Goal: Information Seeking & Learning: Compare options

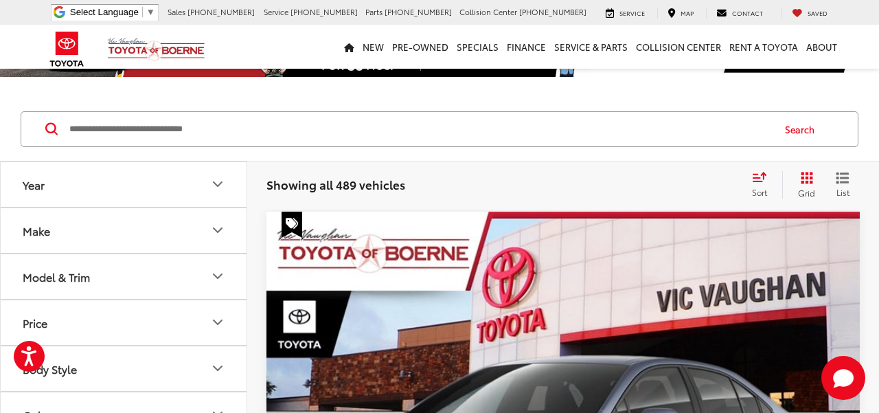
click at [760, 177] on icon "Select sort value" at bounding box center [759, 177] width 15 height 10
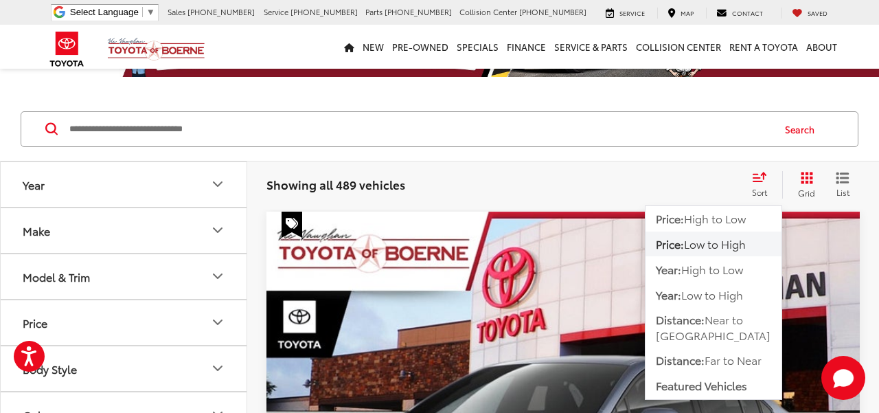
click at [702, 243] on span "Low to High" at bounding box center [715, 243] width 62 height 16
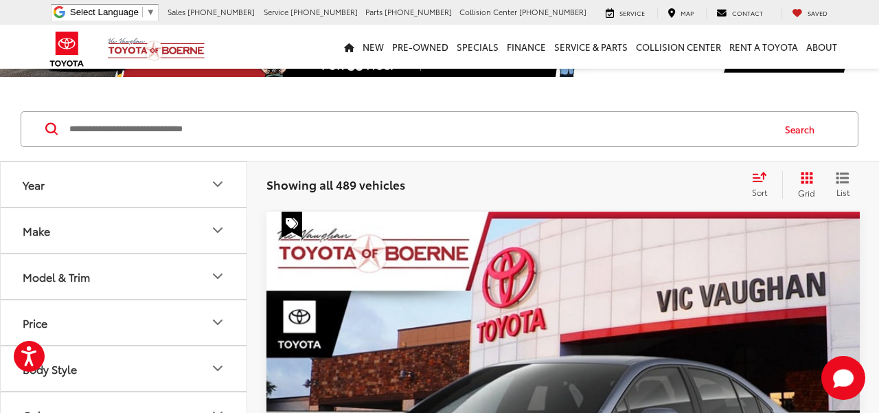
click at [69, 277] on div "Model & Trim" at bounding box center [56, 276] width 67 height 13
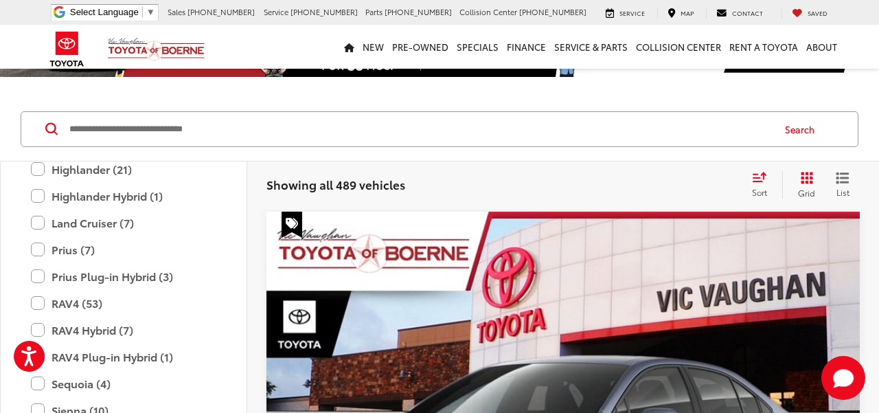
scroll to position [500, 0]
click at [77, 296] on label "RAV4 (53)" at bounding box center [123, 304] width 185 height 24
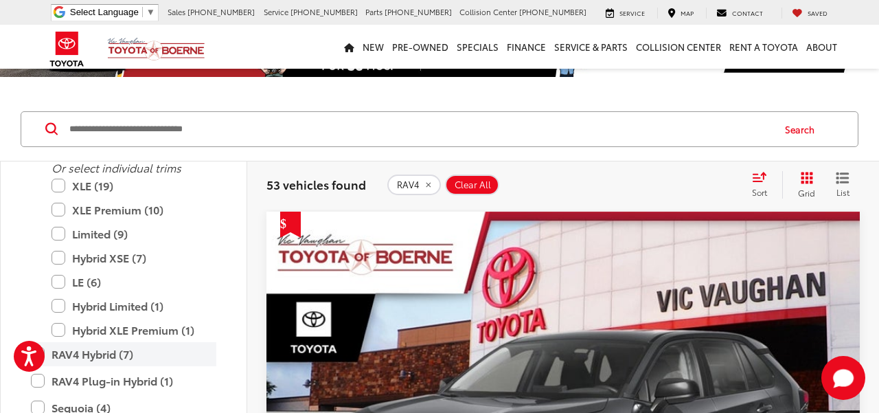
scroll to position [680, 0]
click at [56, 348] on label "RAV4 Hybrid (7)" at bounding box center [123, 353] width 185 height 24
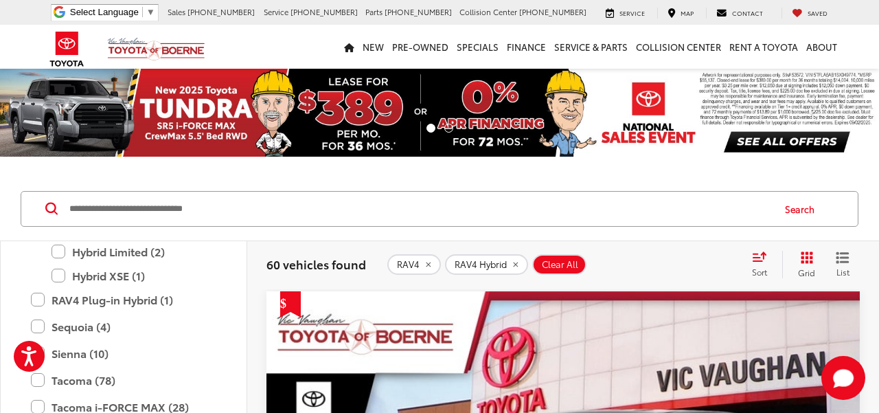
scroll to position [702, 0]
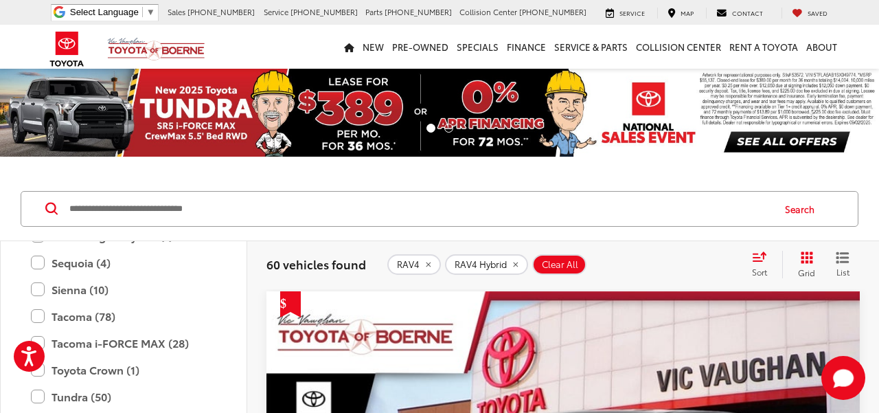
click at [424, 264] on icon "remove RAV4" at bounding box center [428, 264] width 9 height 8
click at [424, 264] on span "RAV4 Hybrid" at bounding box center [423, 264] width 52 height 11
click at [424, 264] on div "Clear All + 0" at bounding box center [564, 264] width 354 height 1
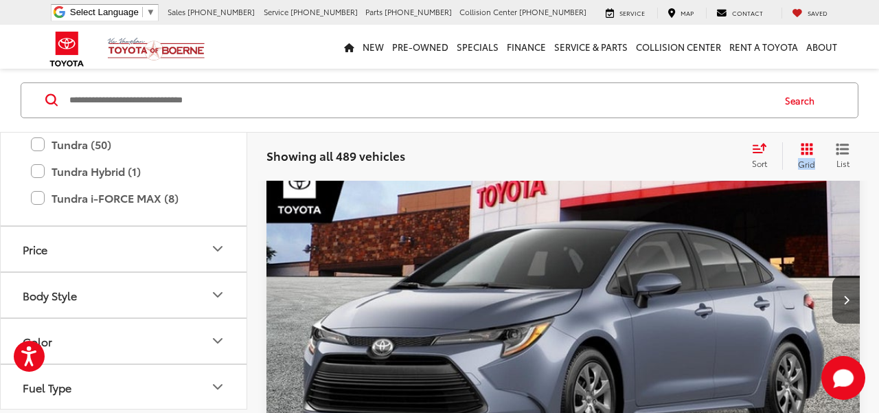
scroll to position [842, 0]
click at [164, 246] on button "Price" at bounding box center [124, 247] width 247 height 45
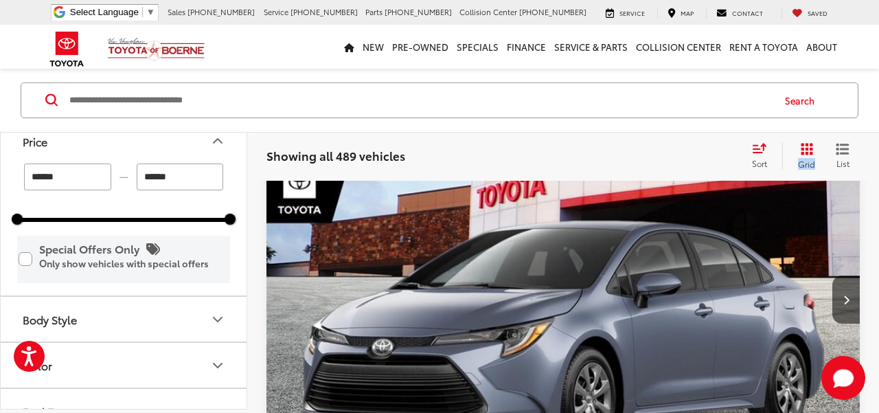
scroll to position [1014, 0]
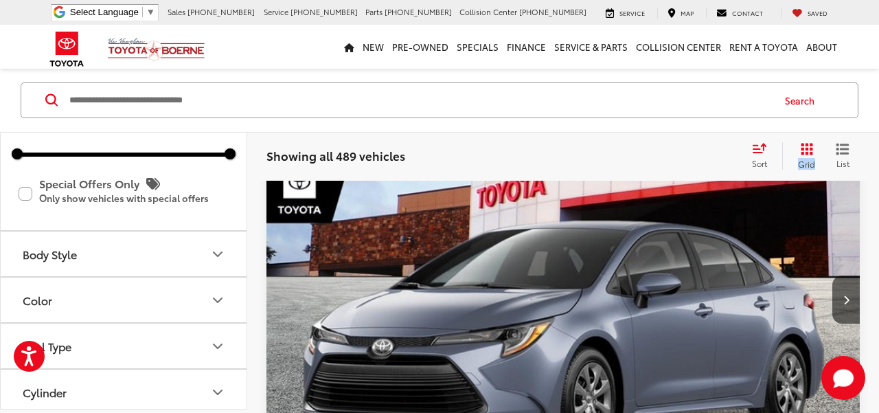
click at [164, 259] on button "Body Style" at bounding box center [124, 253] width 247 height 45
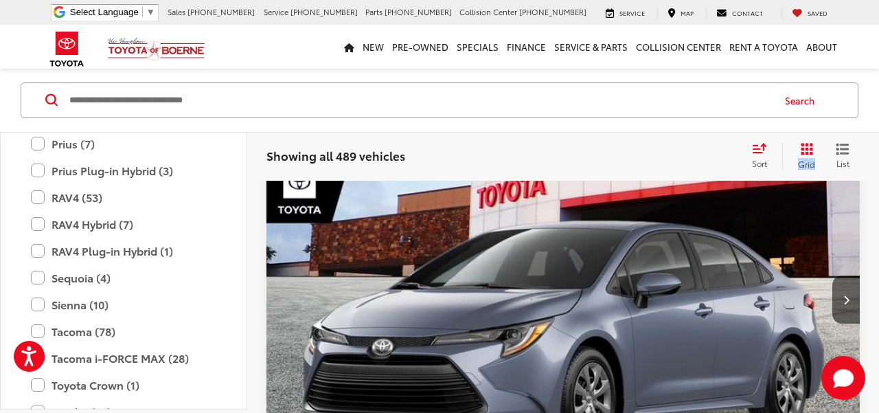
scroll to position [573, 0]
click at [112, 282] on label "Sequoia (4)" at bounding box center [123, 278] width 185 height 24
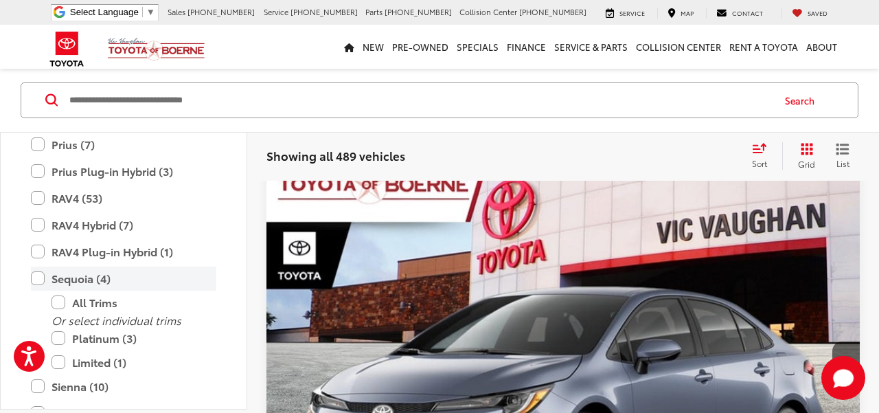
scroll to position [108, 0]
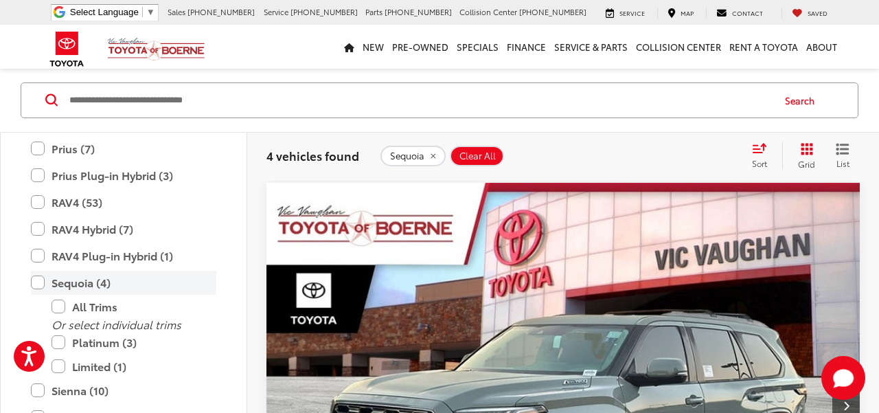
click at [84, 285] on label "Sequoia (4)" at bounding box center [123, 282] width 185 height 24
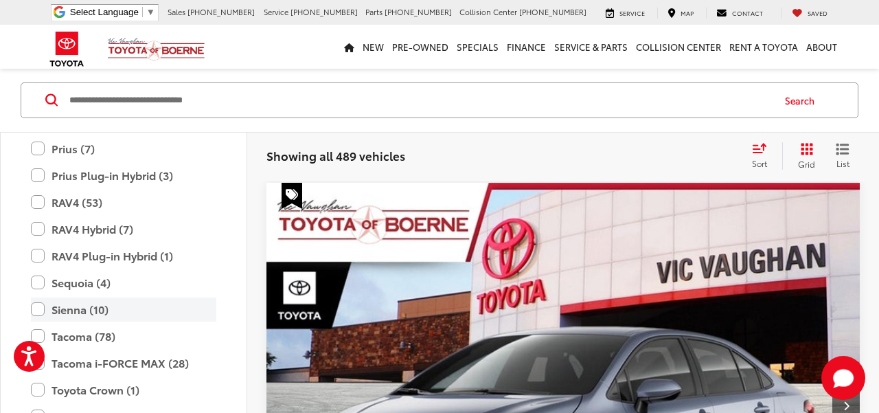
scroll to position [157, 0]
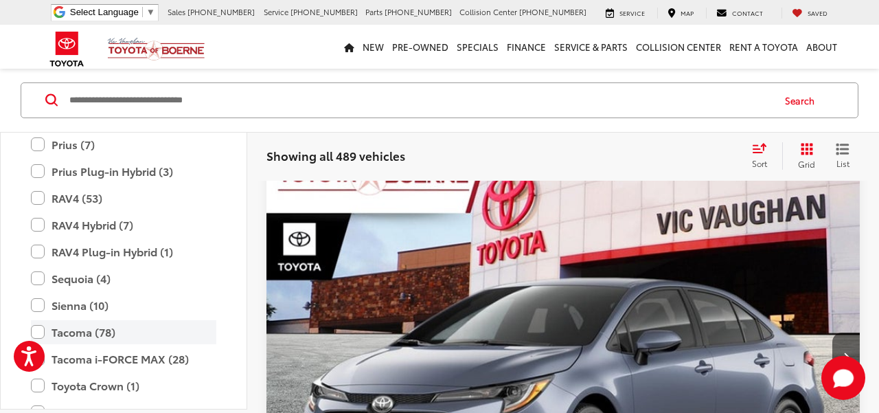
click at [81, 327] on label "Tacoma (78)" at bounding box center [123, 331] width 185 height 24
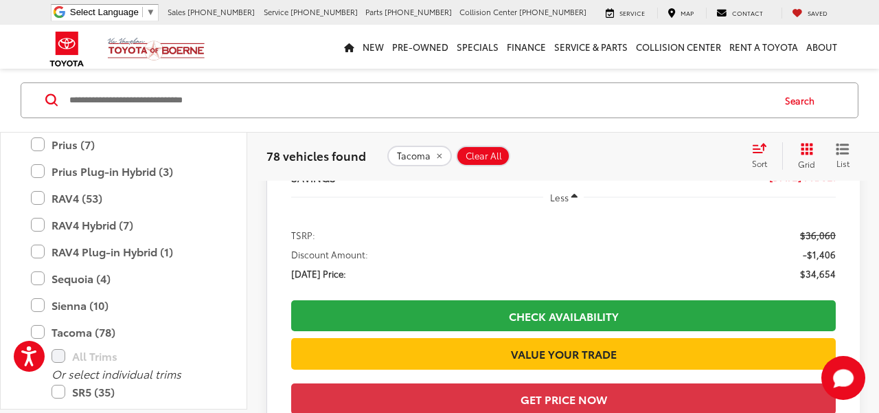
scroll to position [1898, 0]
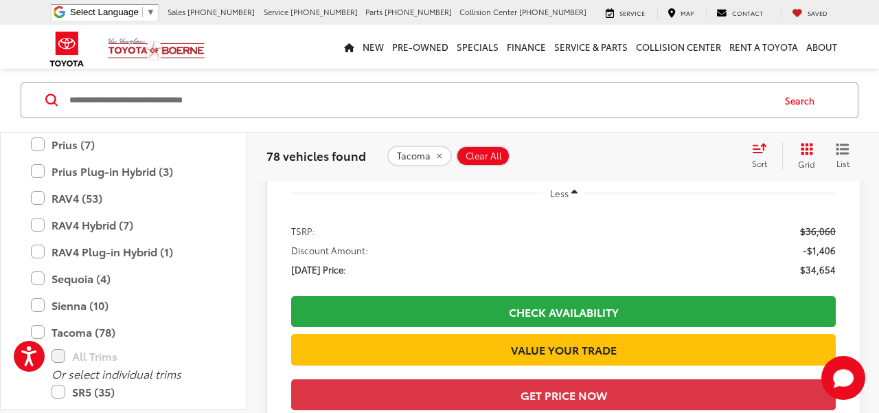
click at [768, 146] on div "Sort" at bounding box center [763, 155] width 37 height 27
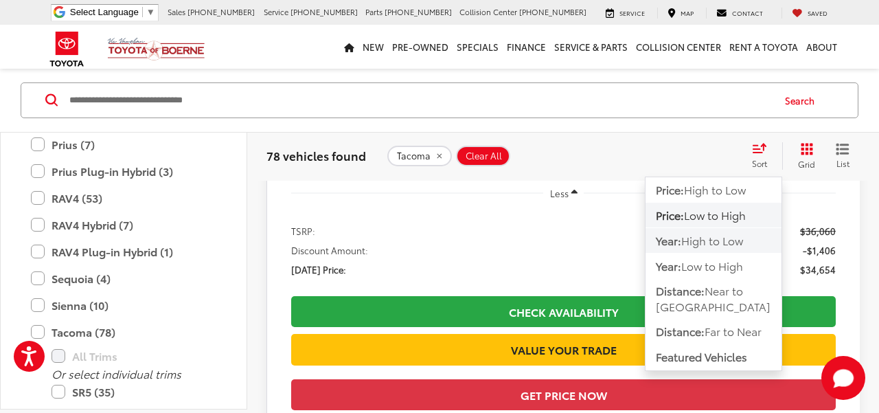
click at [715, 240] on span "High to Low" at bounding box center [712, 240] width 62 height 16
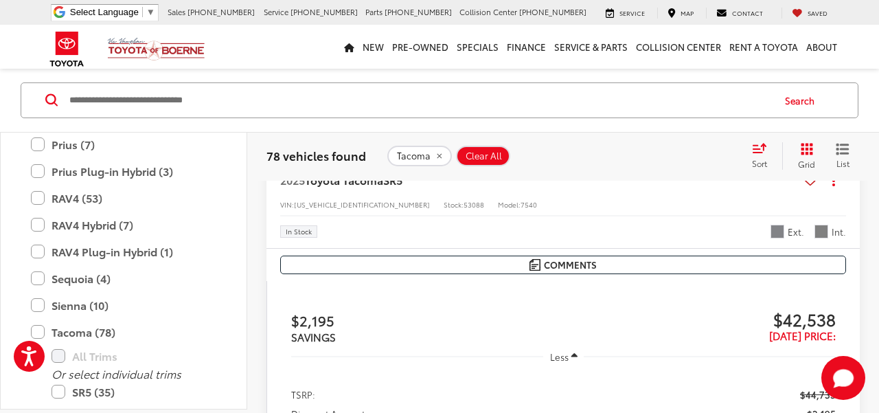
scroll to position [1712, 0]
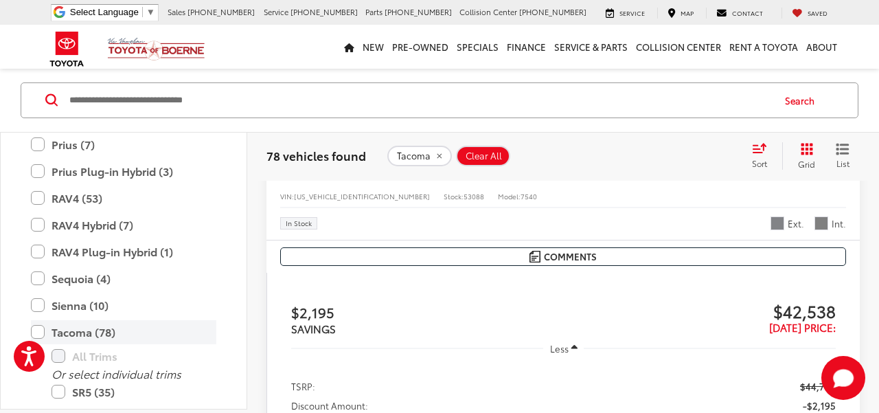
click at [37, 329] on label "Tacoma (78)" at bounding box center [123, 331] width 185 height 24
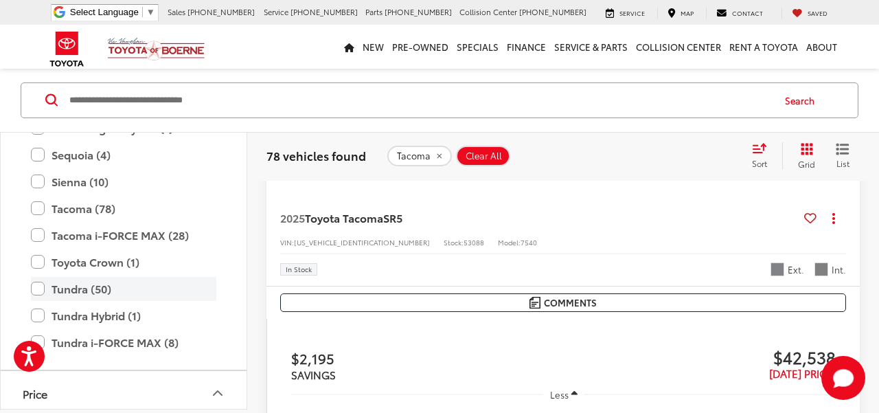
scroll to position [108, 0]
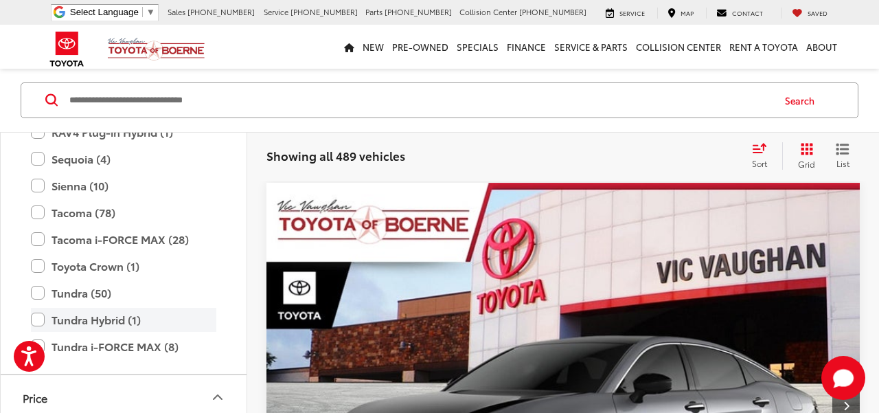
click at [43, 321] on label "Tundra Hybrid (1)" at bounding box center [123, 320] width 185 height 24
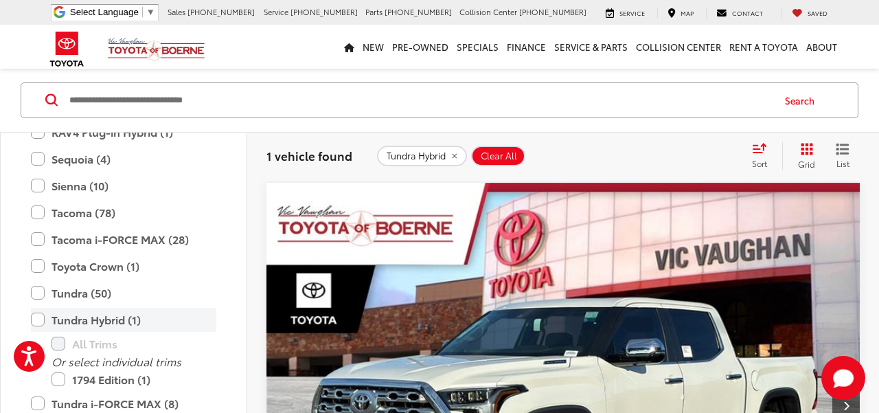
click at [42, 320] on label "Tundra Hybrid (1)" at bounding box center [123, 320] width 185 height 24
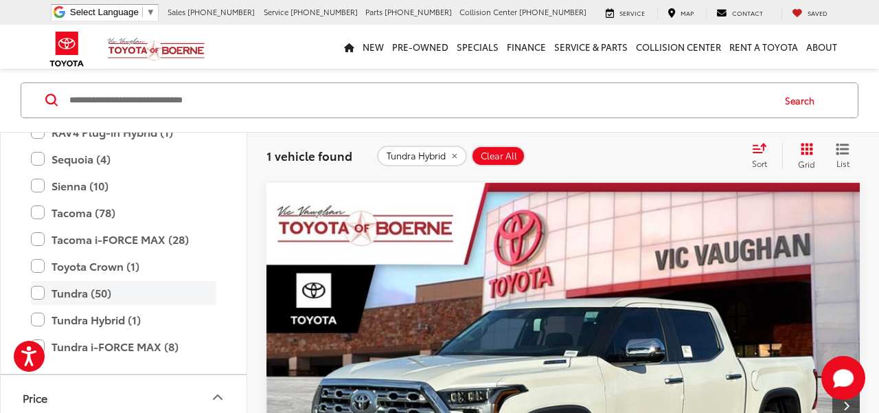
click at [42, 297] on label "Tundra (50)" at bounding box center [123, 293] width 185 height 24
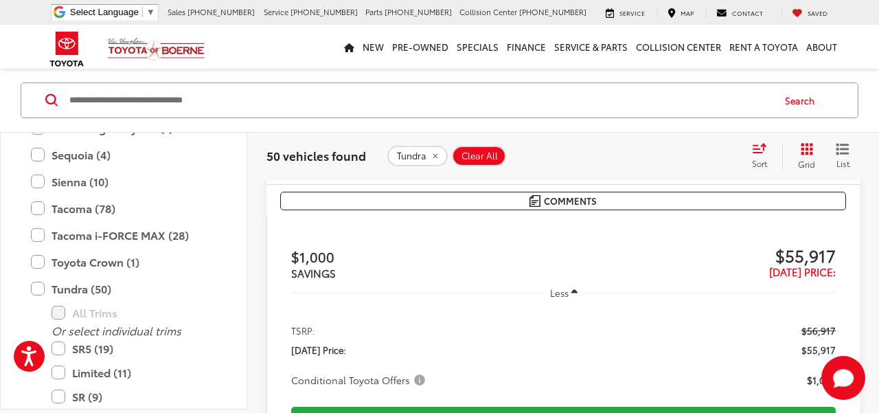
scroll to position [1749, 0]
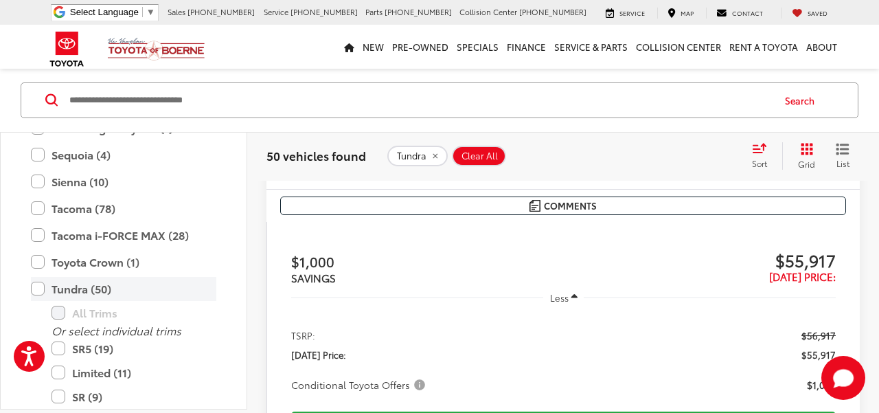
click at [41, 289] on label "Tundra (50)" at bounding box center [123, 288] width 185 height 24
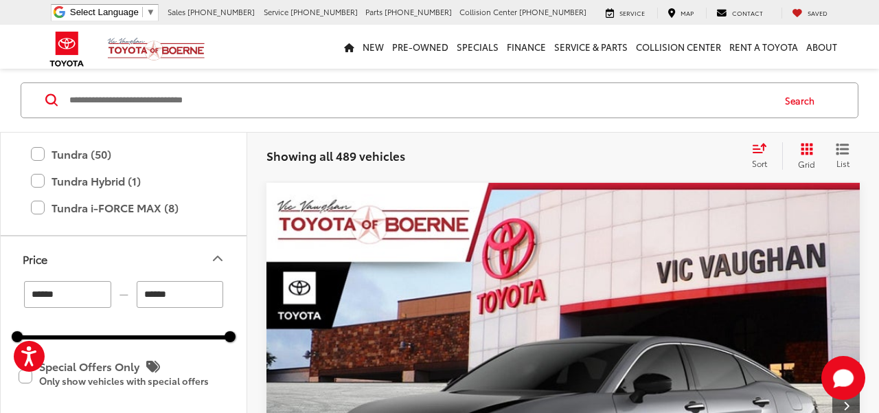
scroll to position [852, 0]
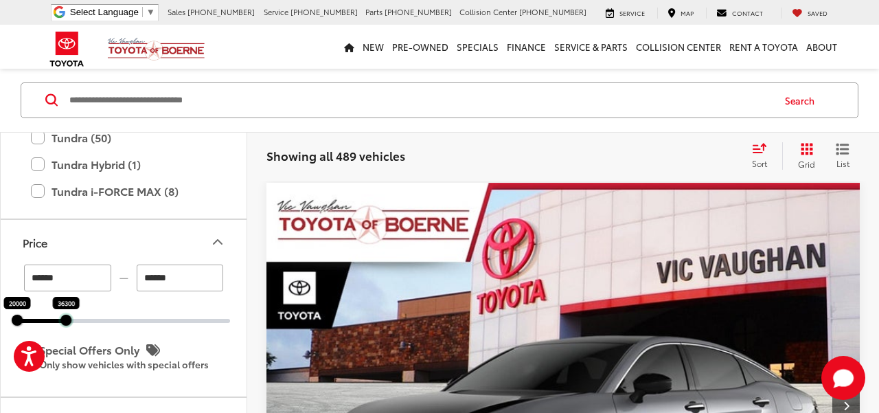
drag, startPoint x: 232, startPoint y: 320, endPoint x: 68, endPoint y: 313, distance: 164.2
click at [68, 314] on div "36300" at bounding box center [65, 319] width 11 height 11
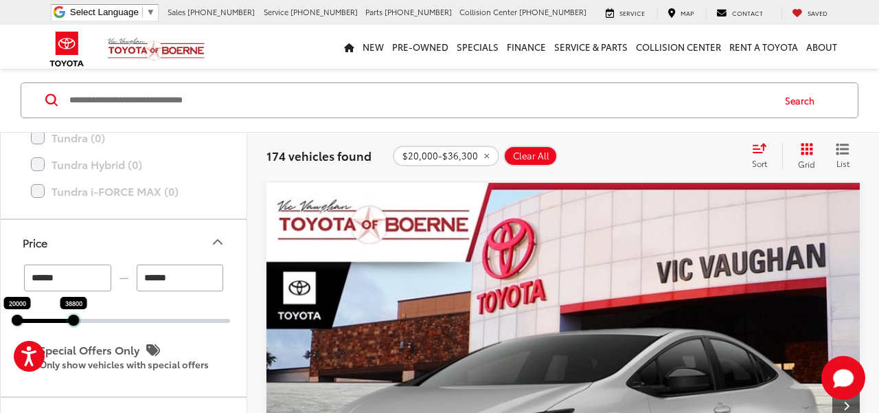
drag, startPoint x: 67, startPoint y: 317, endPoint x: 74, endPoint y: 319, distance: 7.2
click at [74, 319] on div at bounding box center [73, 319] width 11 height 11
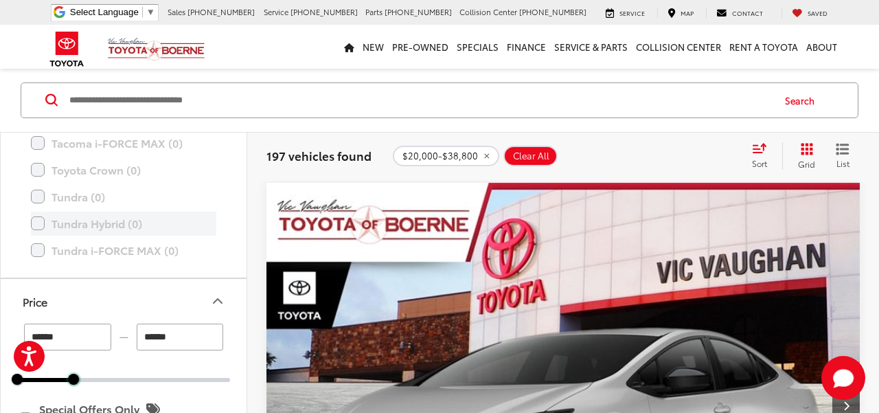
scroll to position [794, 0]
drag, startPoint x: 73, startPoint y: 378, endPoint x: 90, endPoint y: 378, distance: 17.2
click at [82, 378] on div at bounding box center [76, 378] width 11 height 11
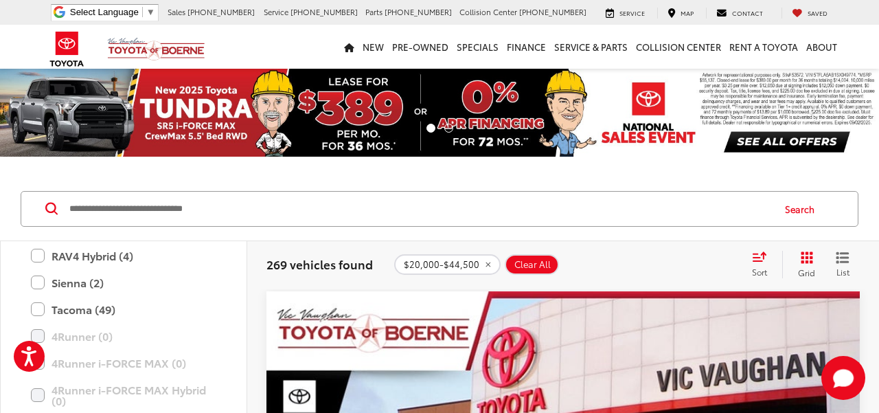
scroll to position [419, 0]
click at [485, 265] on icon "remove 20000-44500" at bounding box center [487, 264] width 5 height 5
type input "******"
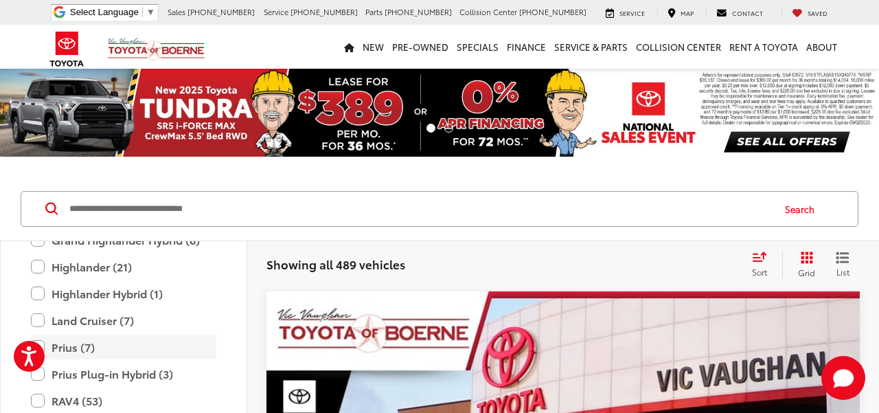
scroll to position [475, 0]
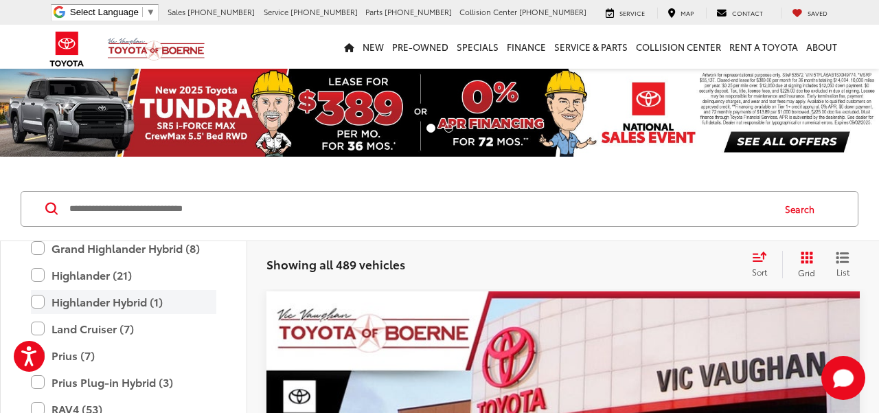
click at [109, 302] on label "Highlander Hybrid (1)" at bounding box center [123, 302] width 185 height 24
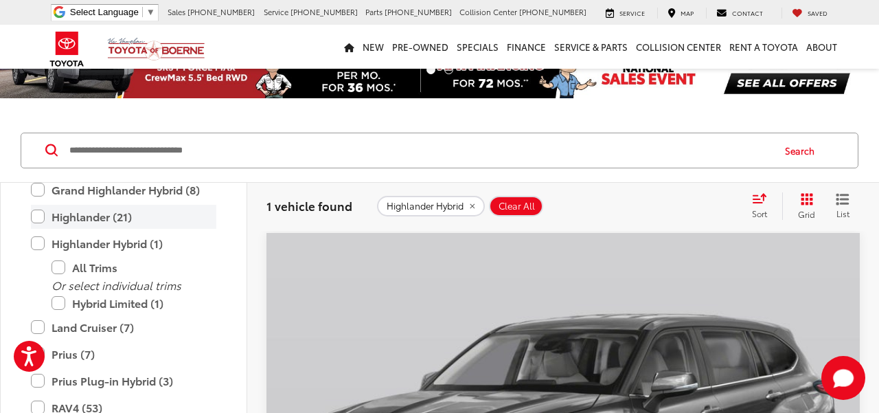
scroll to position [59, 0]
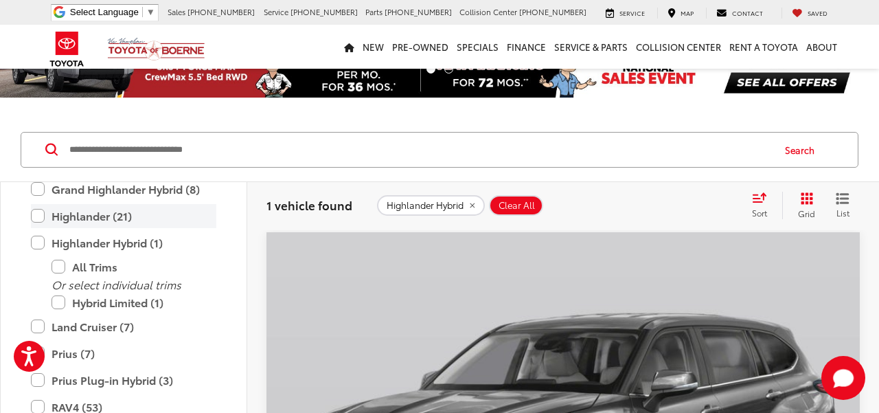
click at [41, 217] on label "Highlander (21)" at bounding box center [123, 216] width 185 height 24
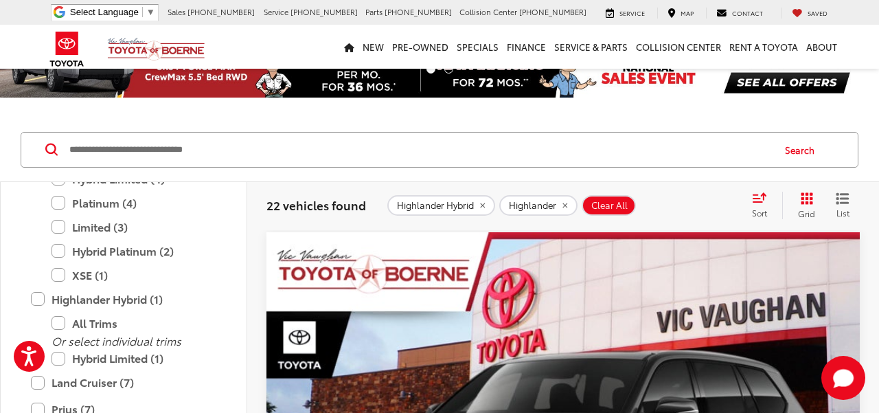
scroll to position [596, 0]
click at [38, 296] on label "Highlander Hybrid (1)" at bounding box center [123, 299] width 185 height 24
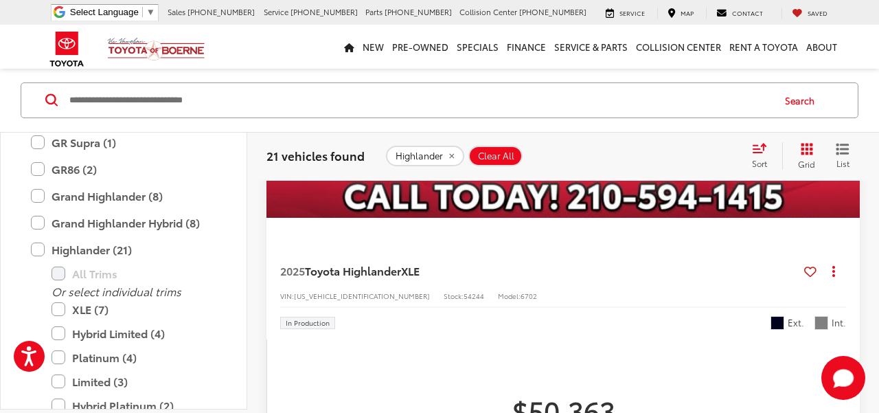
scroll to position [384, 0]
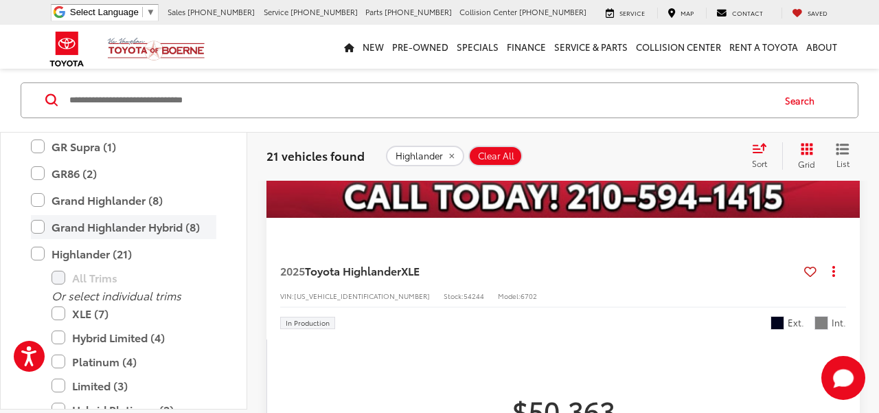
click at [41, 253] on label "Highlander (21)" at bounding box center [123, 253] width 185 height 24
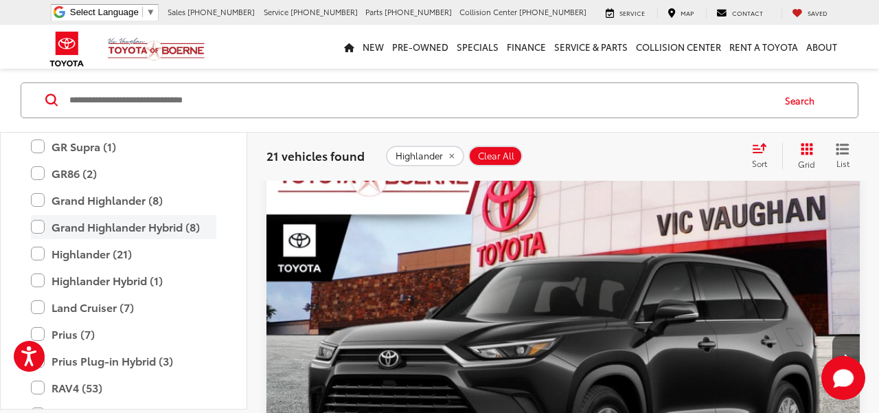
click at [39, 228] on label "Grand Highlander Hybrid (8)" at bounding box center [123, 226] width 185 height 24
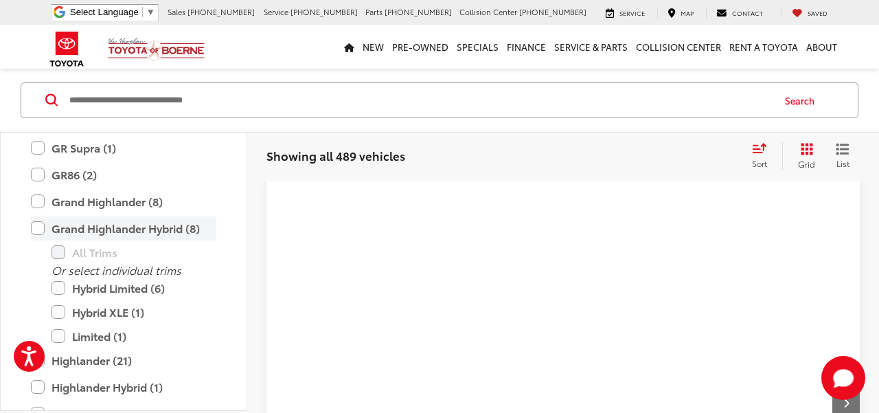
scroll to position [108, 0]
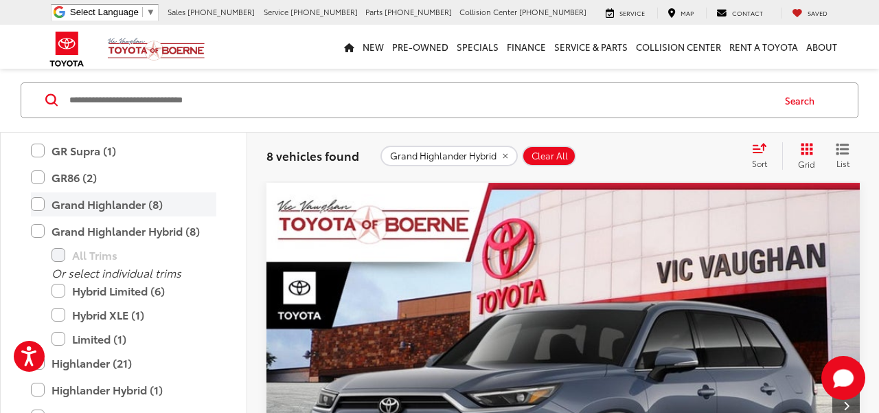
click at [36, 205] on label "Grand Highlander (8)" at bounding box center [123, 204] width 185 height 24
